Goal: Task Accomplishment & Management: Manage account settings

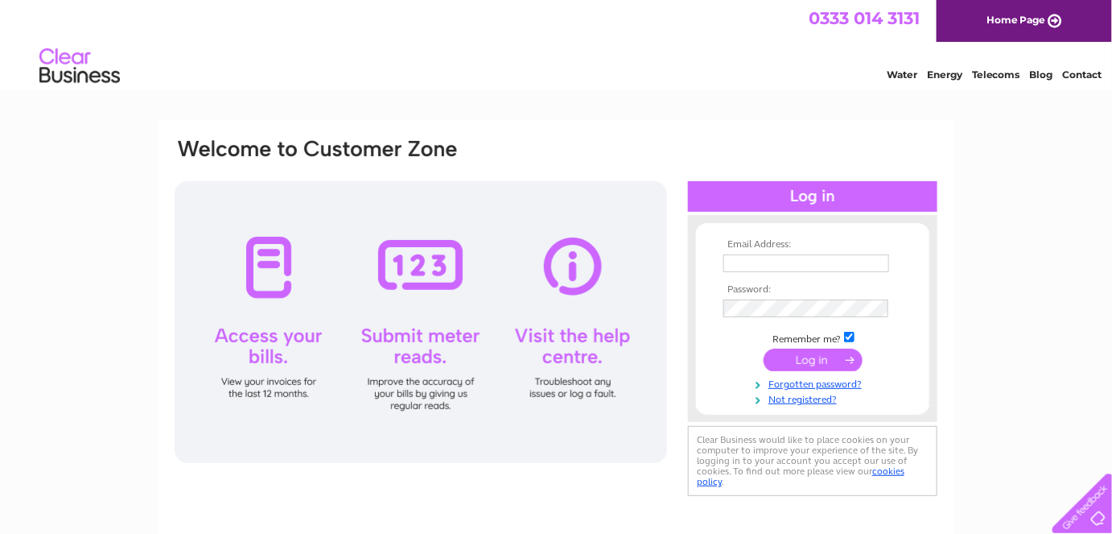
type input "carolynphilip8@gmail.com"
click at [812, 361] on input "submit" at bounding box center [813, 359] width 99 height 23
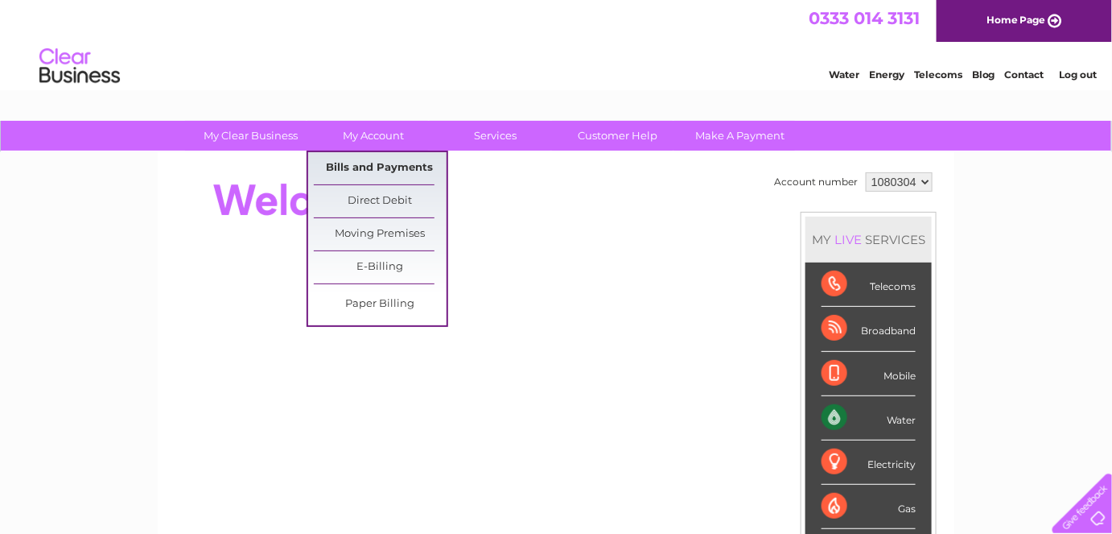
click at [390, 167] on link "Bills and Payments" at bounding box center [380, 168] width 133 height 32
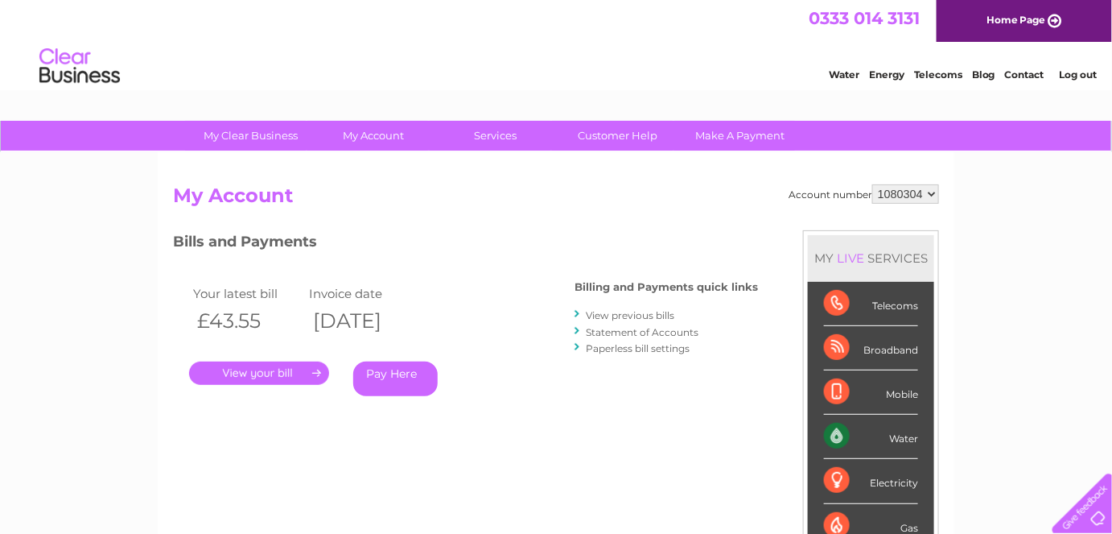
click at [254, 369] on link "." at bounding box center [259, 372] width 140 height 23
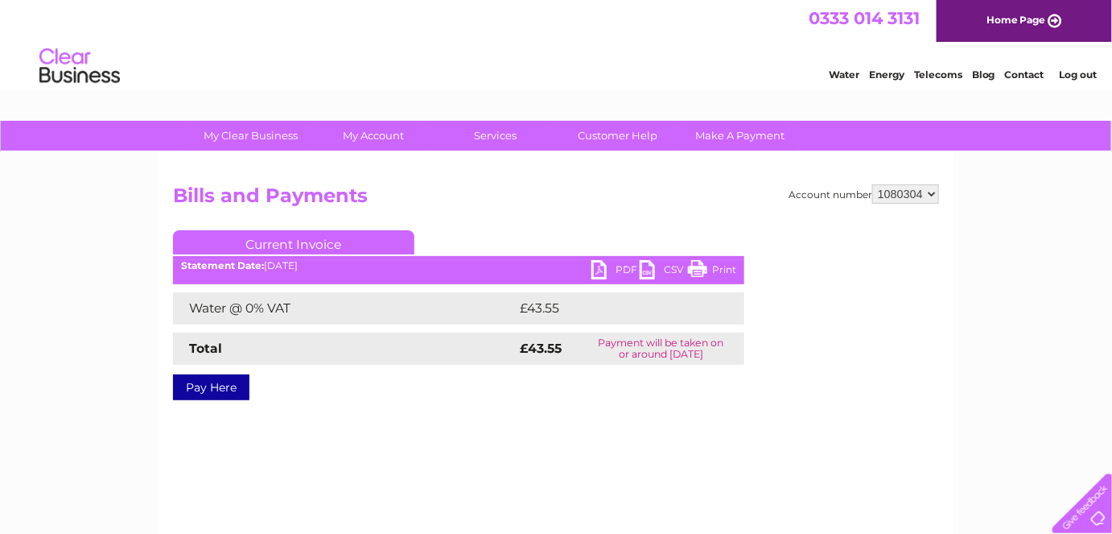
click at [596, 271] on link "PDF" at bounding box center [616, 271] width 48 height 23
click at [1079, 72] on link "Log out" at bounding box center [1078, 74] width 38 height 12
